Goal: Task Accomplishment & Management: Complete application form

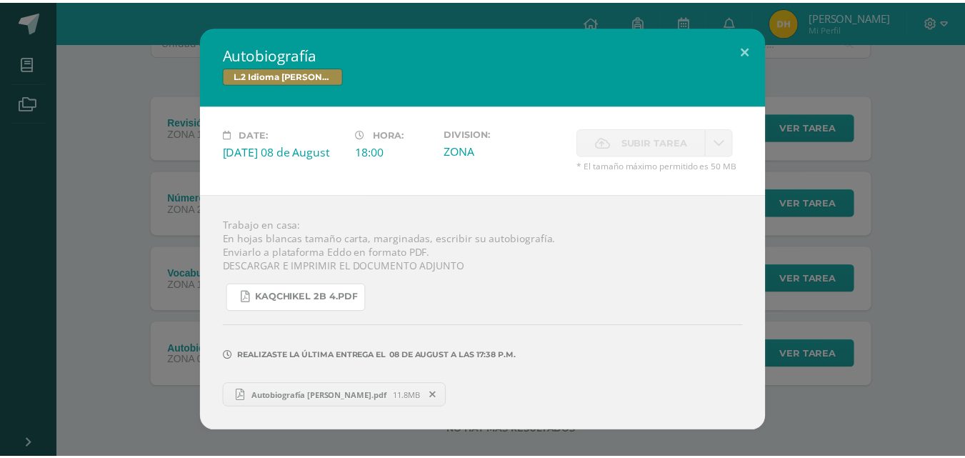
scroll to position [143, 0]
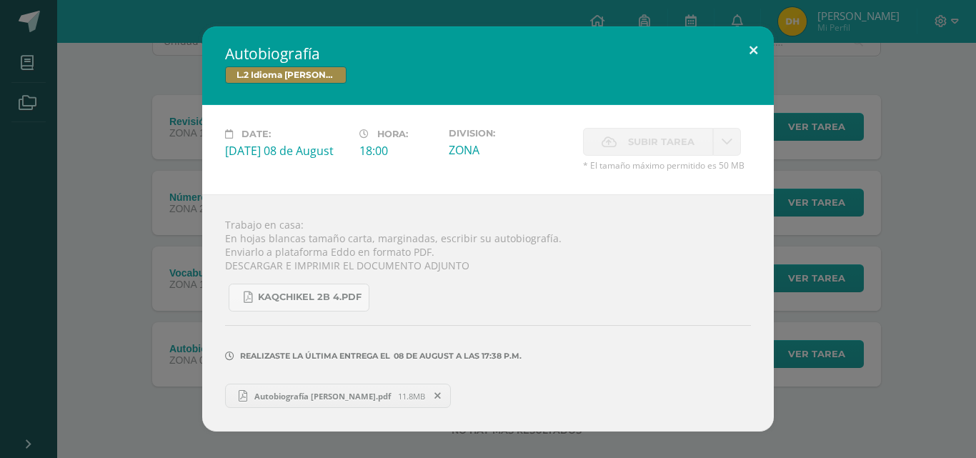
click at [752, 56] on button at bounding box center [753, 50] width 41 height 49
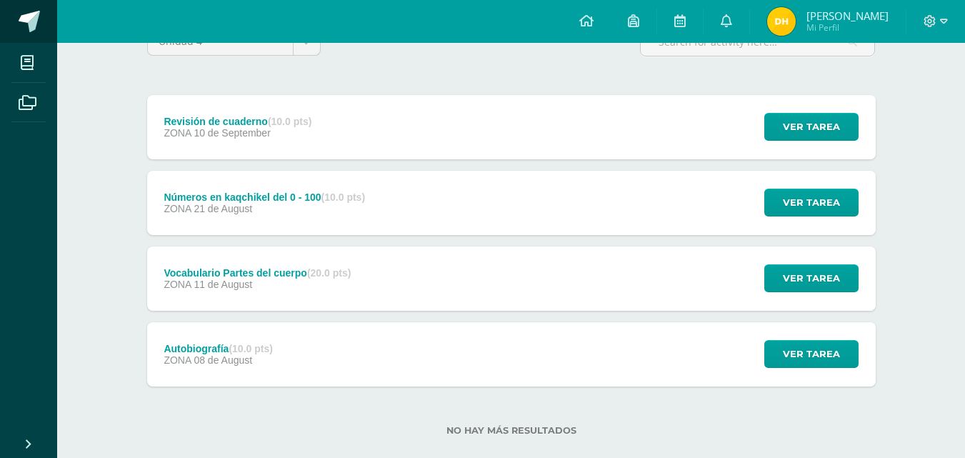
click at [29, 11] on span at bounding box center [29, 21] width 21 height 21
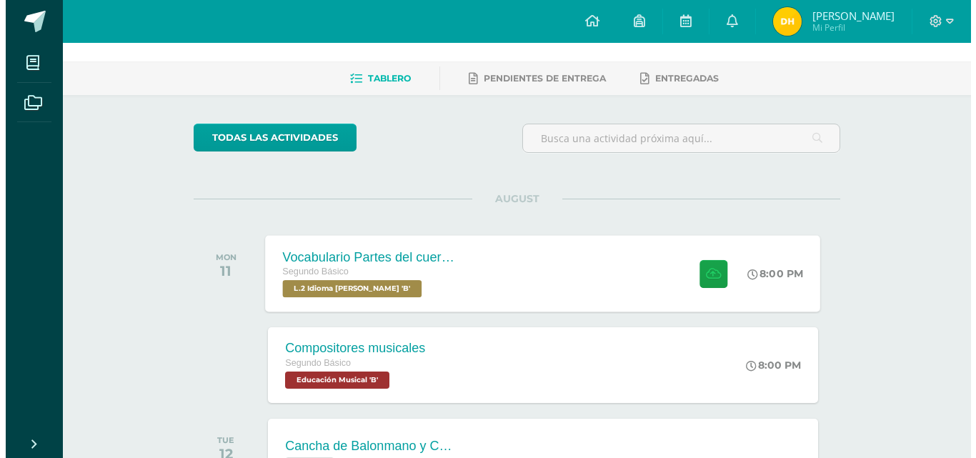
scroll to position [71, 0]
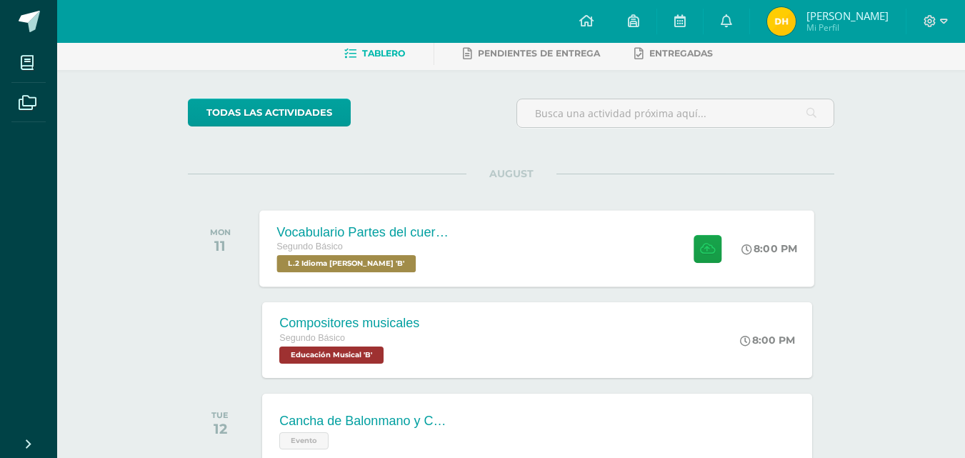
click at [484, 259] on div "Vocabulario Partes del cuerpo Segundo Básico L.2 Idioma [PERSON_NAME] 'B' 8:00 …" at bounding box center [537, 248] width 555 height 76
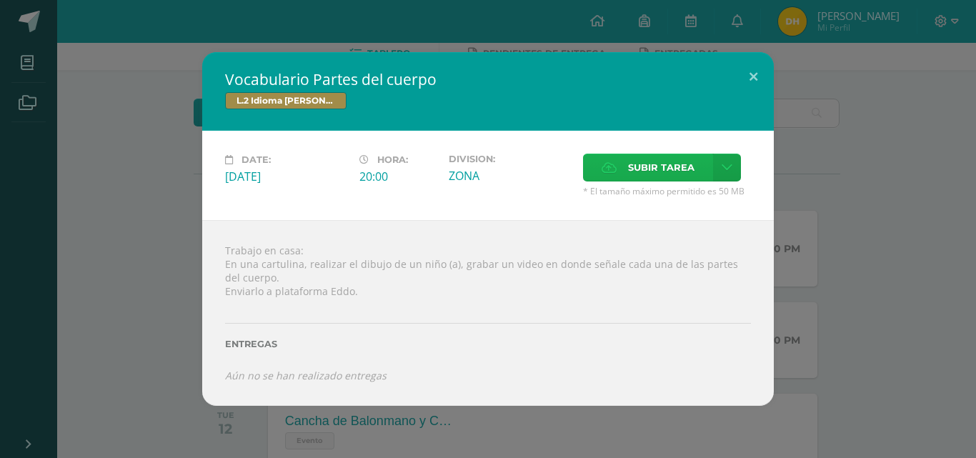
click at [640, 173] on span "Subir tarea" at bounding box center [661, 167] width 66 height 26
click at [0, 0] on input "Subir tarea" at bounding box center [0, 0] width 0 height 0
click at [727, 171] on icon at bounding box center [726, 167] width 11 height 12
click at [636, 199] on span "Subir enlace" at bounding box center [666, 198] width 60 height 14
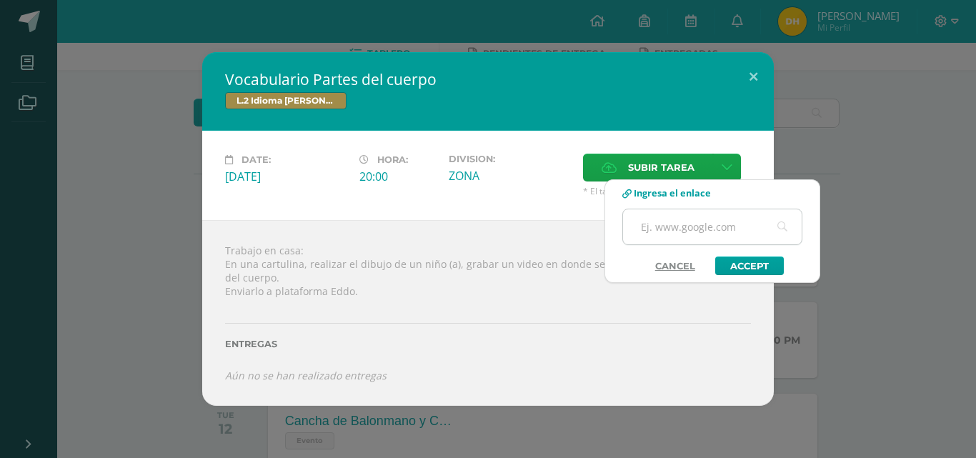
click at [689, 218] on input "text" at bounding box center [712, 226] width 179 height 35
click at [729, 234] on input "text" at bounding box center [712, 226] width 179 height 35
click at [717, 225] on input "text" at bounding box center [712, 226] width 179 height 35
paste input "[URL][DOMAIN_NAME]"
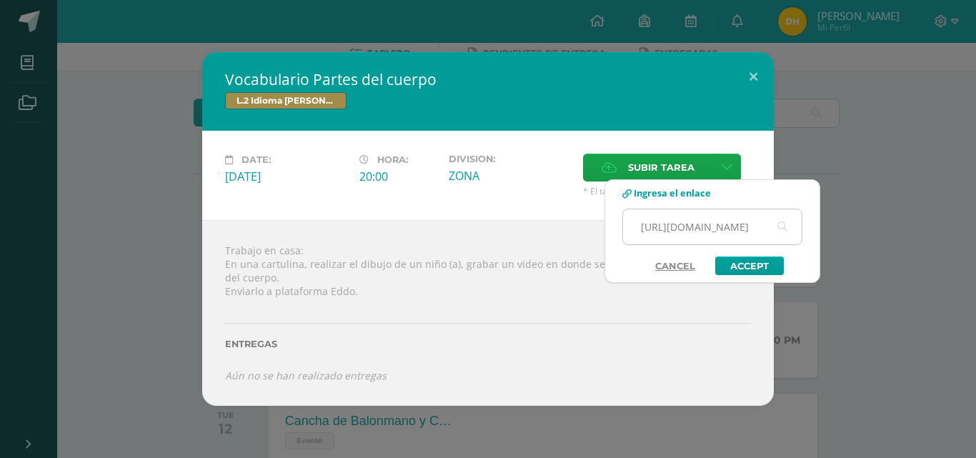
scroll to position [0, 186]
type input "[URL][DOMAIN_NAME]"
click at [767, 264] on link "Accept" at bounding box center [749, 265] width 69 height 19
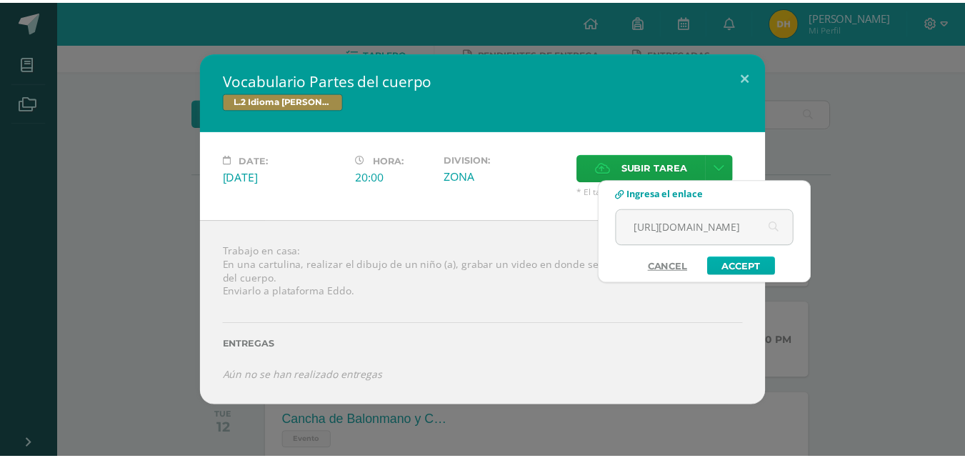
scroll to position [0, 0]
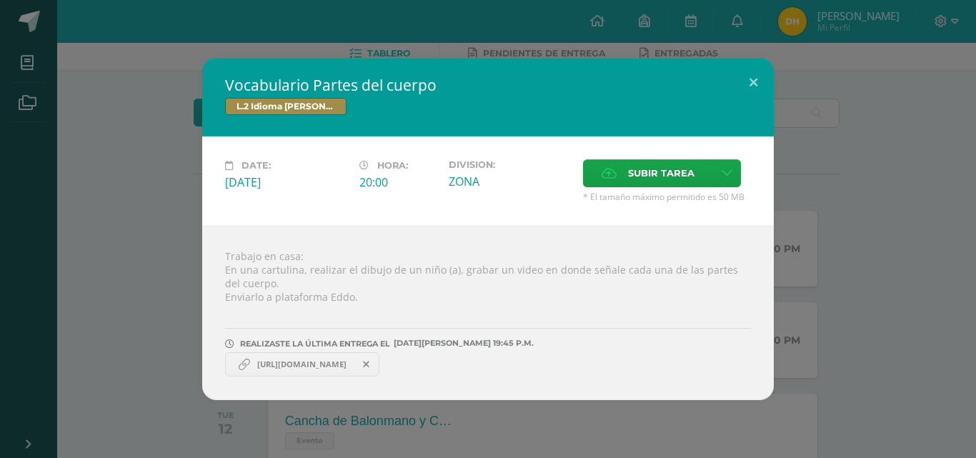
click at [575, 395] on div "Trabajo en casa: En una cartulina, realizar el dibujo de un niño (a), grabar un…" at bounding box center [487, 313] width 571 height 174
click at [354, 360] on span "[URL][DOMAIN_NAME]" at bounding box center [302, 364] width 104 height 11
click at [740, 85] on button at bounding box center [753, 82] width 41 height 49
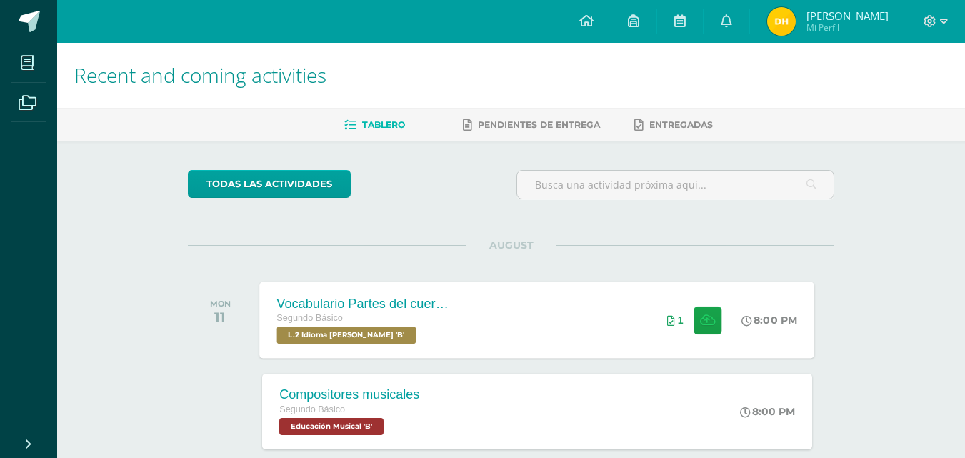
click at [570, 341] on div "Vocabulario Partes del cuerpo Segundo Básico L.2 Idioma Maya Kaqchikel 'B' 8:00…" at bounding box center [537, 319] width 555 height 76
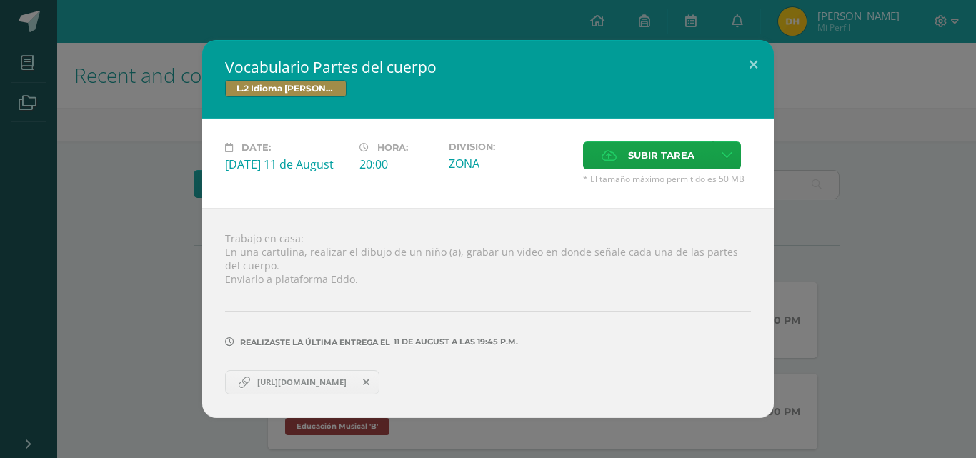
click at [305, 384] on span "[URL][DOMAIN_NAME]" at bounding box center [302, 381] width 104 height 11
click at [746, 54] on button at bounding box center [753, 64] width 41 height 49
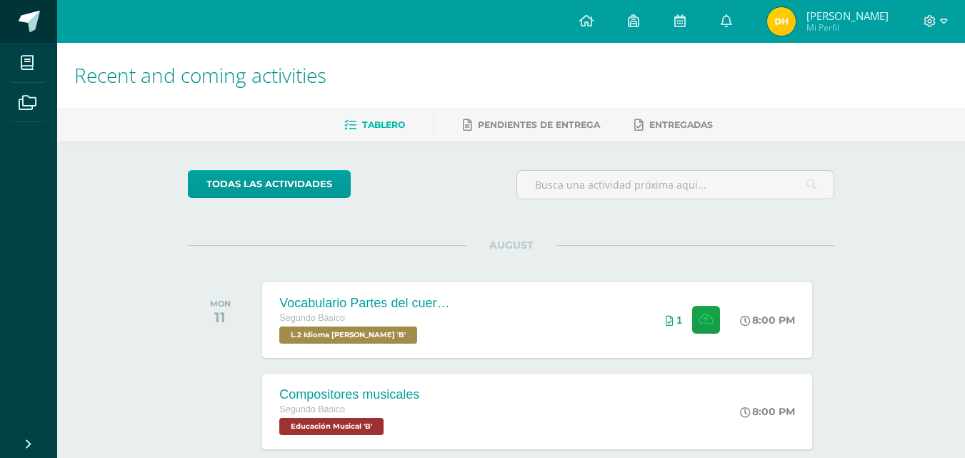
click at [36, 9] on link at bounding box center [28, 21] width 57 height 43
click at [483, 315] on div "Vocabulario Partes del cuerpo Segundo Básico L.2 Idioma [PERSON_NAME] 'B' 8:00 …" at bounding box center [537, 319] width 555 height 76
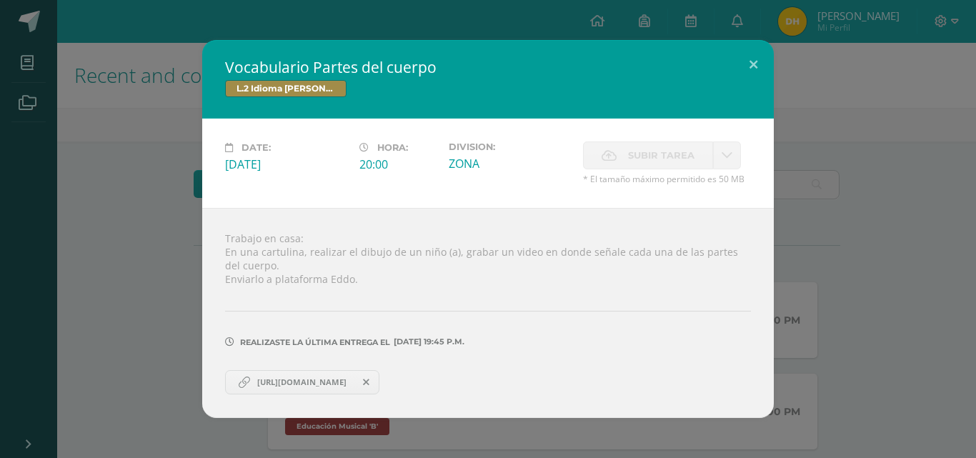
click at [641, 159] on span "Subir tarea" at bounding box center [661, 155] width 66 height 26
click at [754, 66] on button at bounding box center [753, 64] width 41 height 49
